Goal: Task Accomplishment & Management: Complete application form

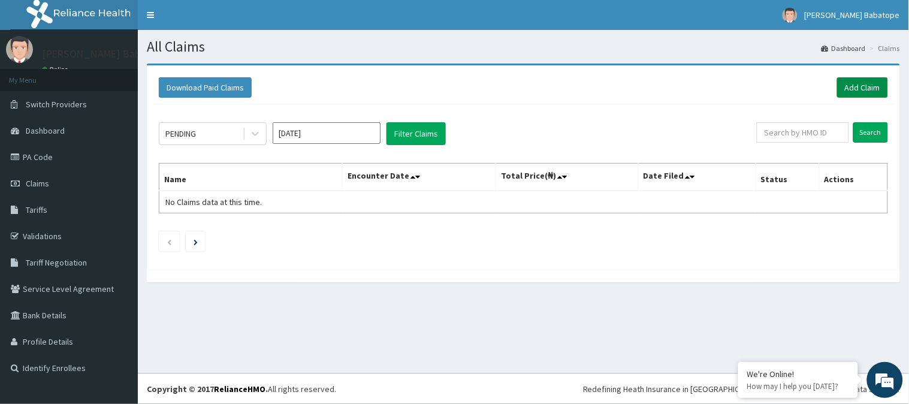
click at [865, 91] on link "Add Claim" at bounding box center [862, 87] width 51 height 20
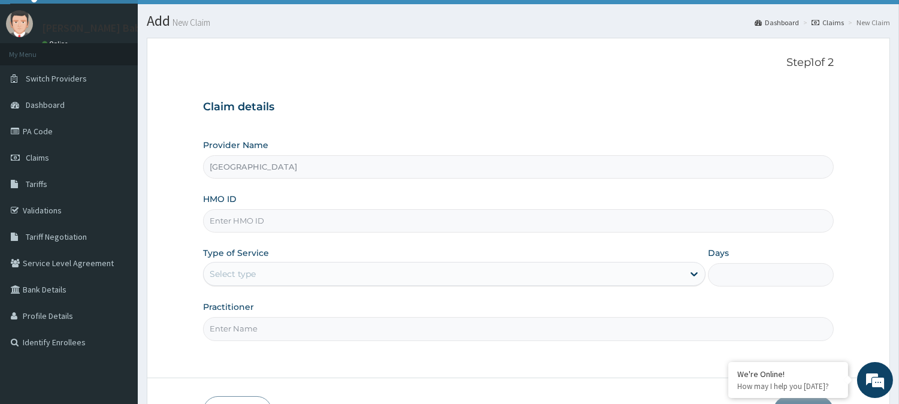
scroll to position [34, 0]
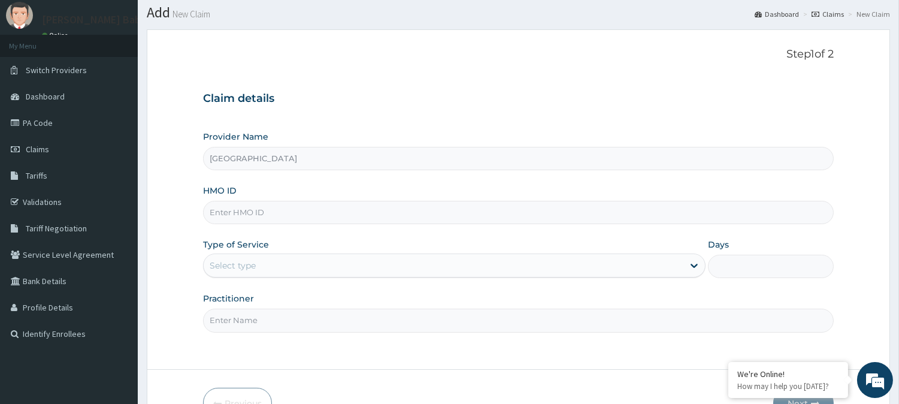
drag, startPoint x: 902, startPoint y: 218, endPoint x: 908, endPoint y: 244, distance: 26.4
click at [898, 244] on html "R EL Toggle navigation [PERSON_NAME] Babatope [PERSON_NAME] - [EMAIL_ADDRESS][D…" at bounding box center [449, 221] width 899 height 511
click at [459, 214] on input "HMO ID" at bounding box center [518, 212] width 631 height 23
paste input "PA/211FA3"
type input "P"
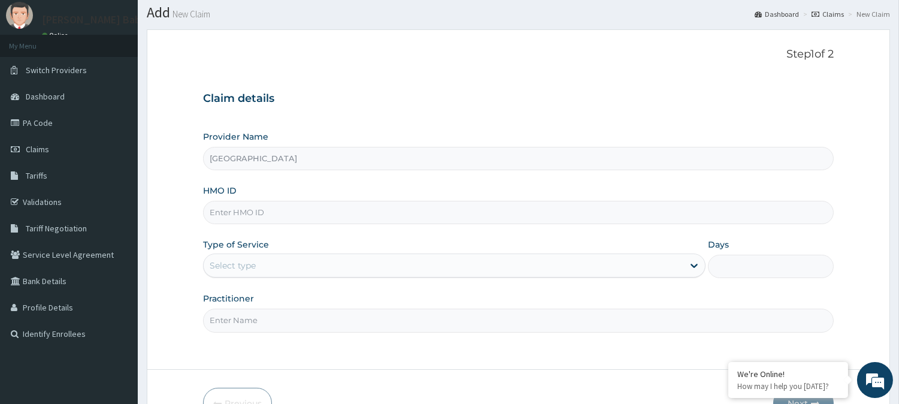
scroll to position [0, 0]
type input "sog/10158/a"
click at [349, 271] on div "Select type" at bounding box center [444, 265] width 480 height 19
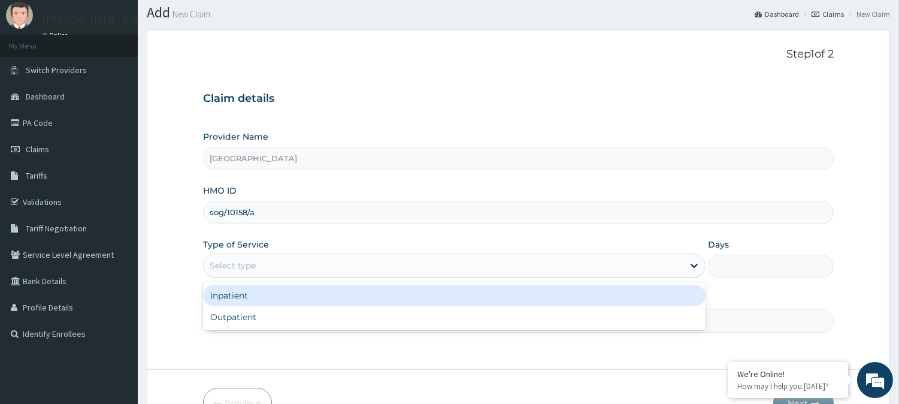
click at [277, 292] on div "Inpatient" at bounding box center [454, 296] width 503 height 22
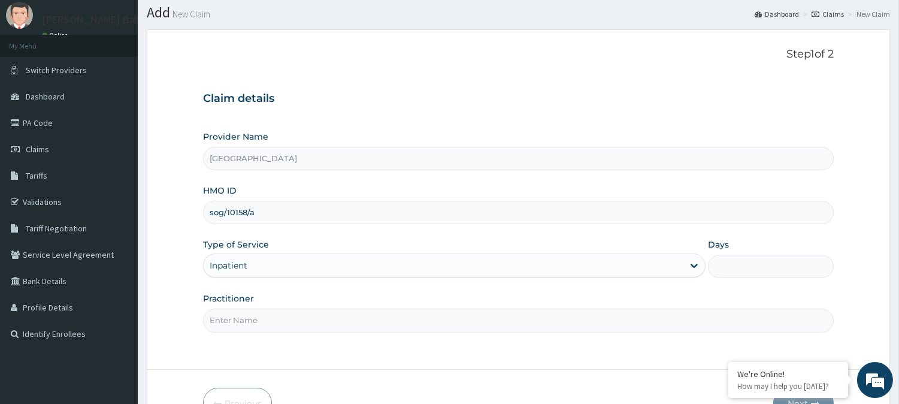
click at [739, 261] on input "Days" at bounding box center [771, 266] width 126 height 23
type input "2"
click at [628, 320] on input "Practitioner" at bounding box center [518, 319] width 631 height 23
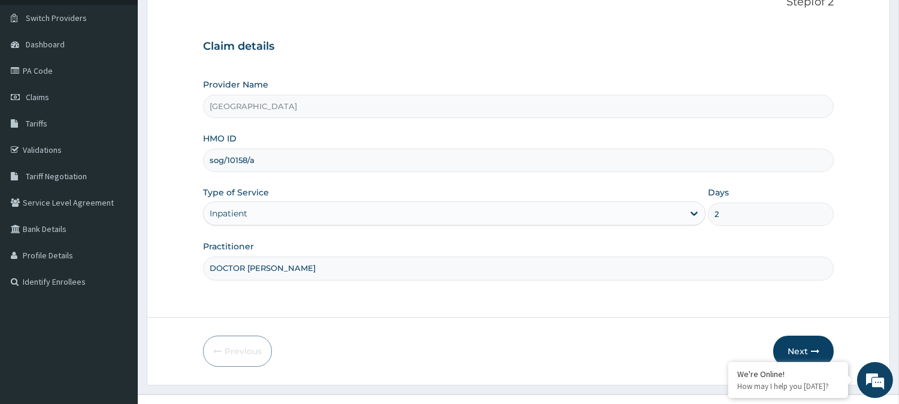
scroll to position [107, 0]
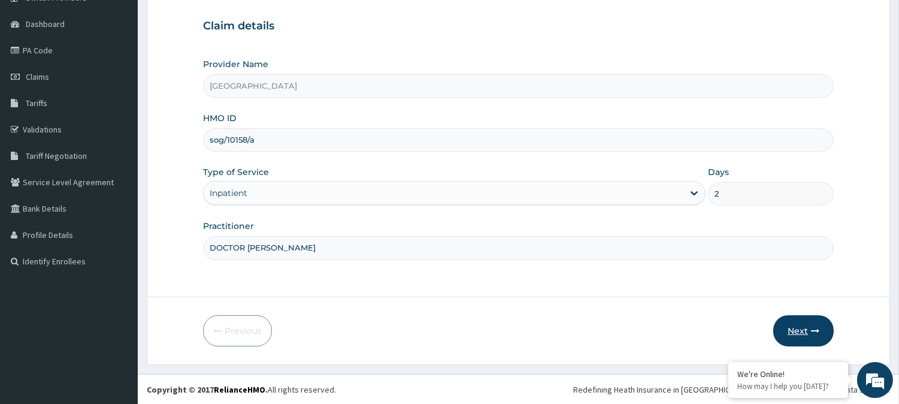
type input "DOCTOR AINA"
click at [801, 328] on button "Next" at bounding box center [803, 330] width 60 height 31
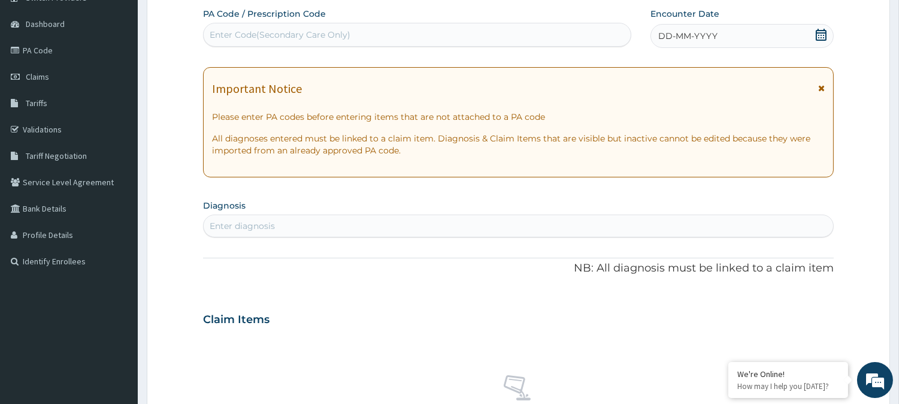
click at [312, 32] on div "Enter Code(Secondary Care Only)" at bounding box center [280, 35] width 141 height 12
paste input "PA/211FA3"
type input "PA/211FA3"
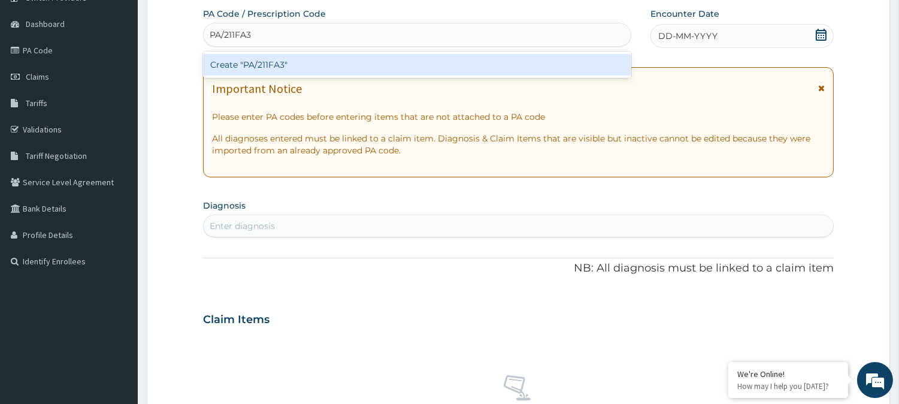
click at [327, 58] on div "Create "PA/211FA3"" at bounding box center [417, 65] width 428 height 22
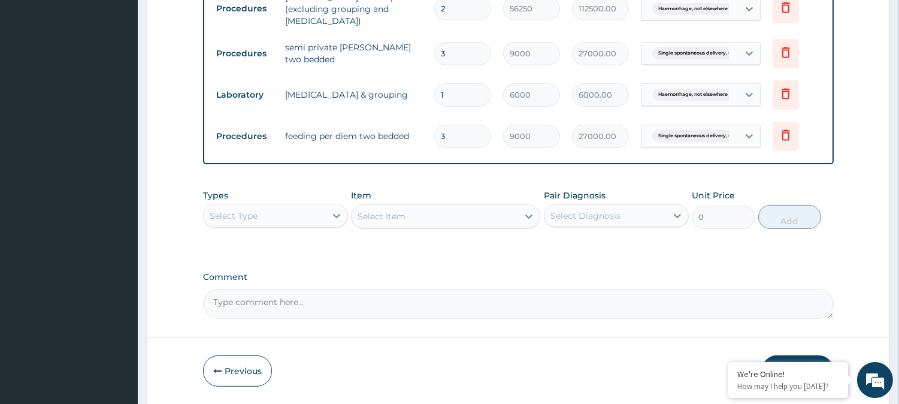
scroll to position [783, 0]
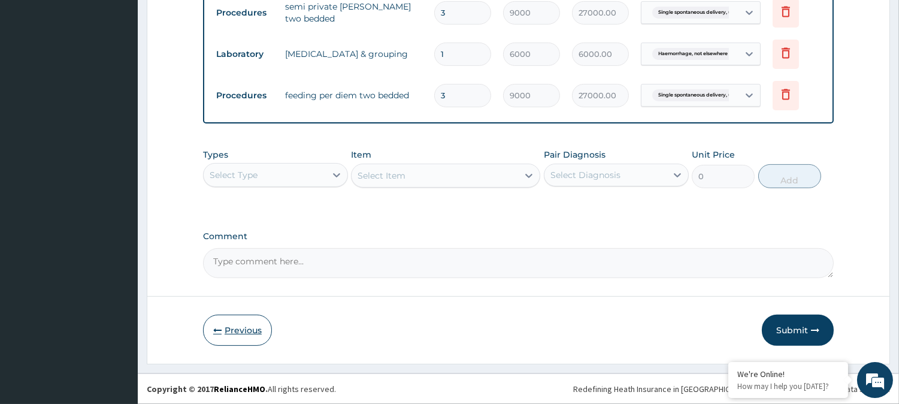
click at [246, 330] on button "Previous" at bounding box center [237, 329] width 69 height 31
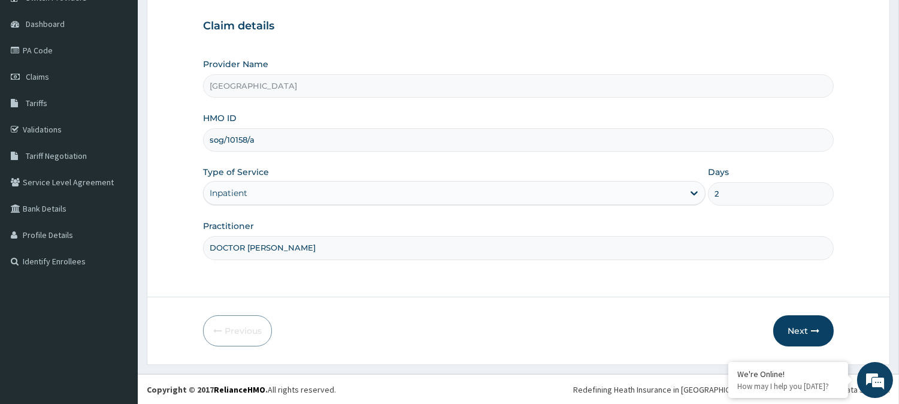
scroll to position [0, 0]
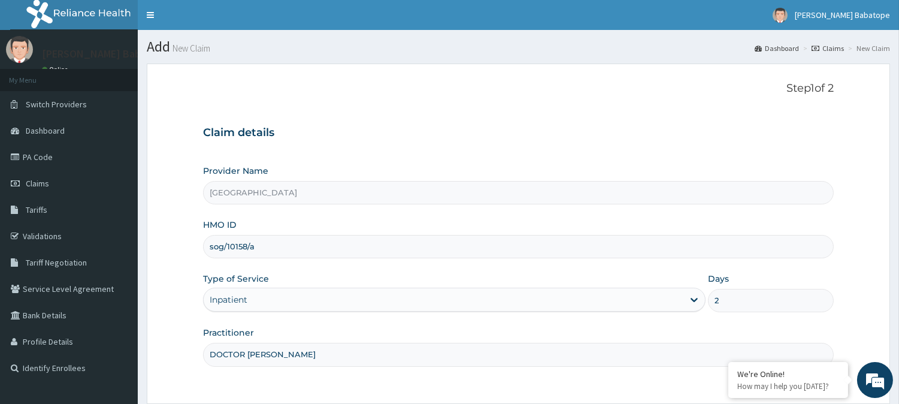
click at [786, 46] on link "Dashboard" at bounding box center [777, 48] width 44 height 10
